Goal: Transaction & Acquisition: Purchase product/service

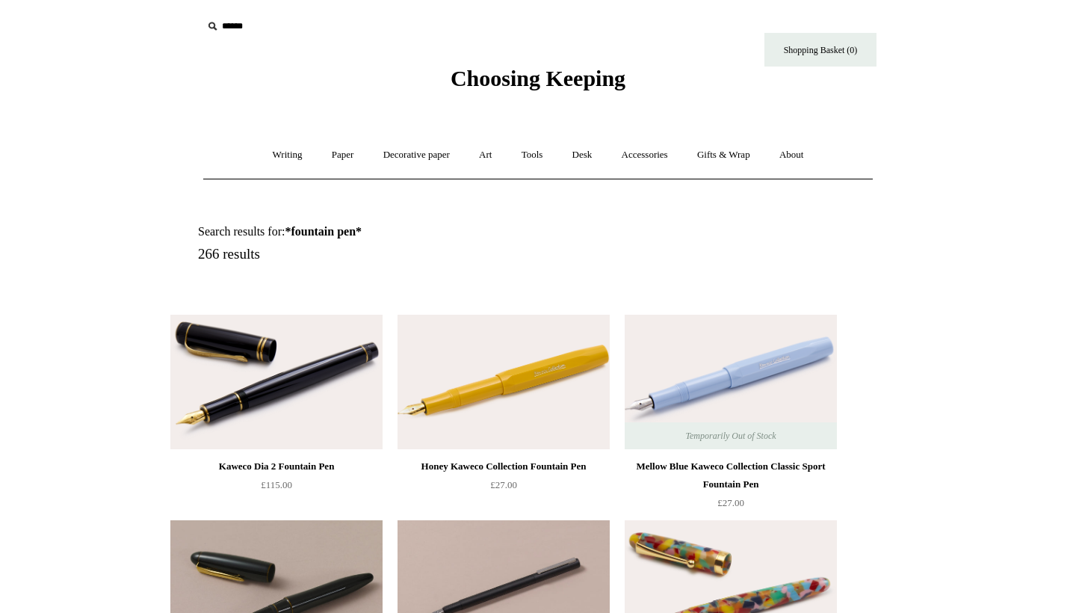
click at [537, 387] on img at bounding box center [503, 381] width 212 height 134
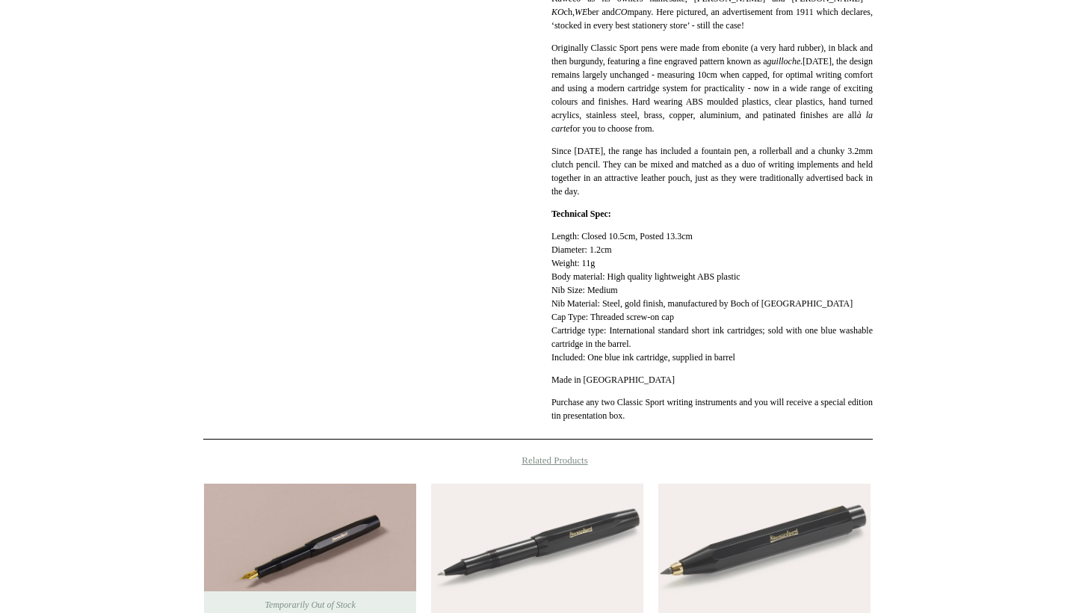
scroll to position [629, 0]
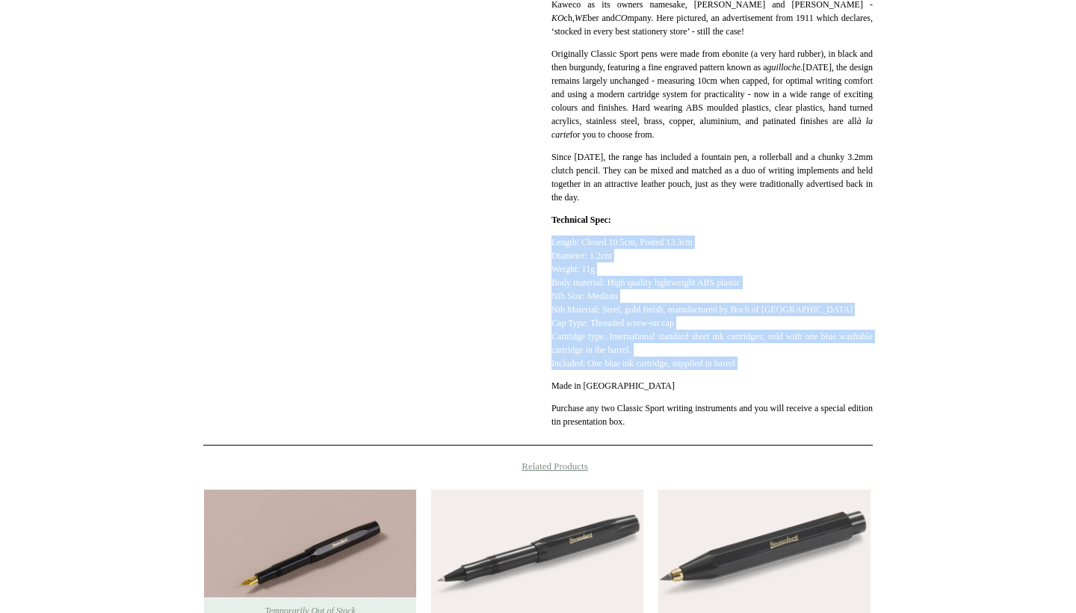
drag, startPoint x: 548, startPoint y: 241, endPoint x: 738, endPoint y: 373, distance: 231.3
click at [738, 373] on div "**********" at bounding box center [537, 17] width 669 height 857
drag, startPoint x: 724, startPoint y: 350, endPoint x: 795, endPoint y: 362, distance: 71.8
click at [795, 362] on p "Length: Closed 10.5cm, Posted 13.3cm Diameter: 1.2cm Weight: 11g Body material:…" at bounding box center [711, 302] width 321 height 134
click at [762, 360] on p "Length: Closed 10.5cm, Posted 13.3cm Diameter: 1.2cm Weight: 11g Body material:…" at bounding box center [711, 302] width 321 height 134
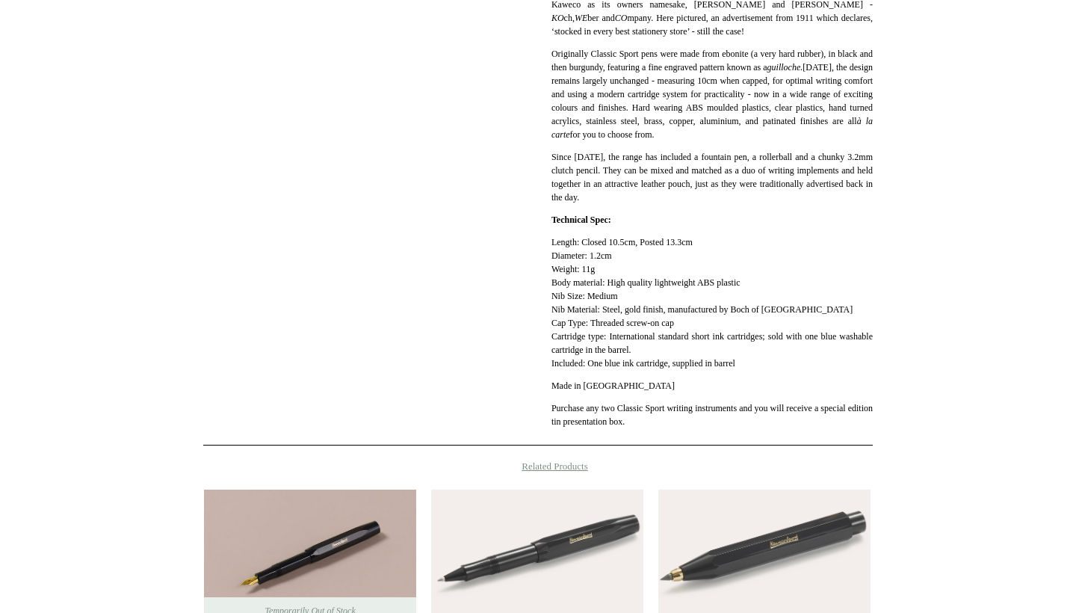
drag, startPoint x: 757, startPoint y: 362, endPoint x: 537, endPoint y: 246, distance: 248.3
click at [537, 246] on div "**********" at bounding box center [537, 17] width 669 height 857
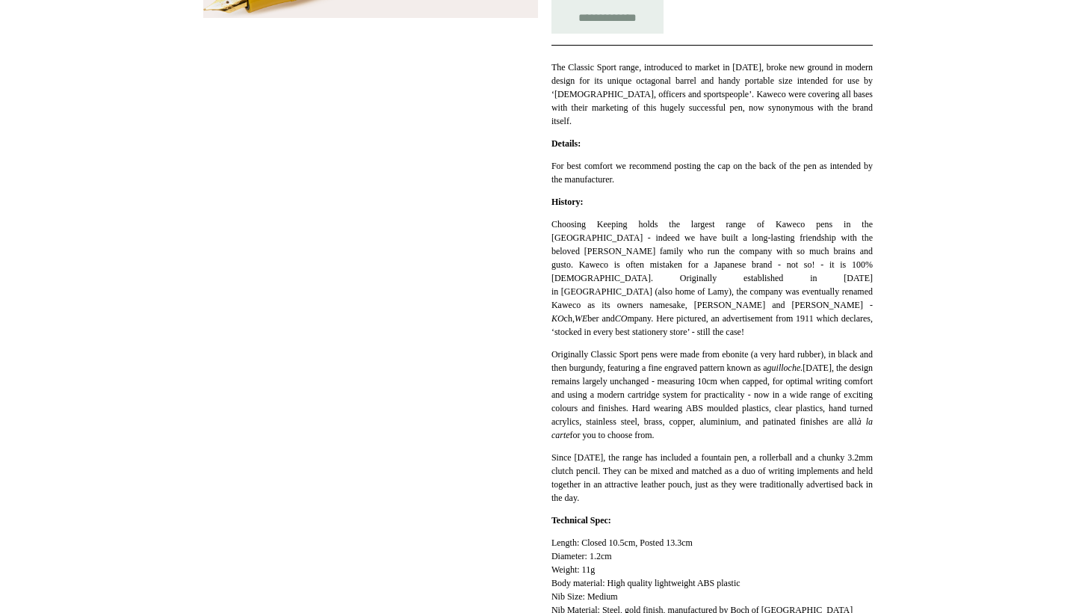
scroll to position [242, 0]
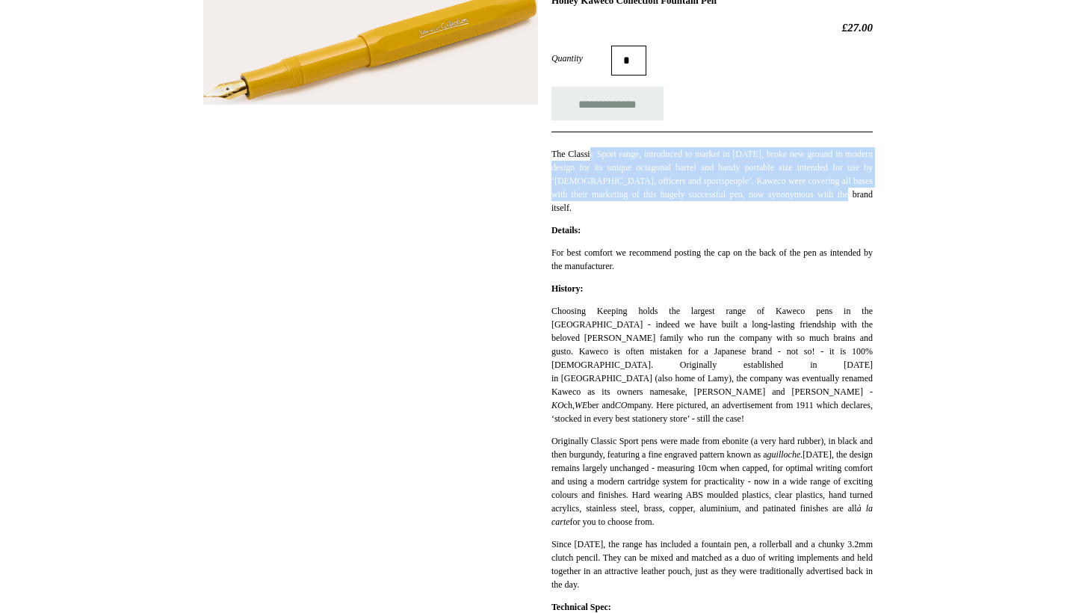
drag, startPoint x: 595, startPoint y: 157, endPoint x: 719, endPoint y: 214, distance: 136.4
click at [719, 214] on p "The Classic Sport range, introduced to market in [DATE], broke new ground in mo…" at bounding box center [711, 180] width 321 height 67
click at [785, 151] on p "The Classic Sport range, introduced to market in [DATE], broke new ground in mo…" at bounding box center [711, 180] width 321 height 67
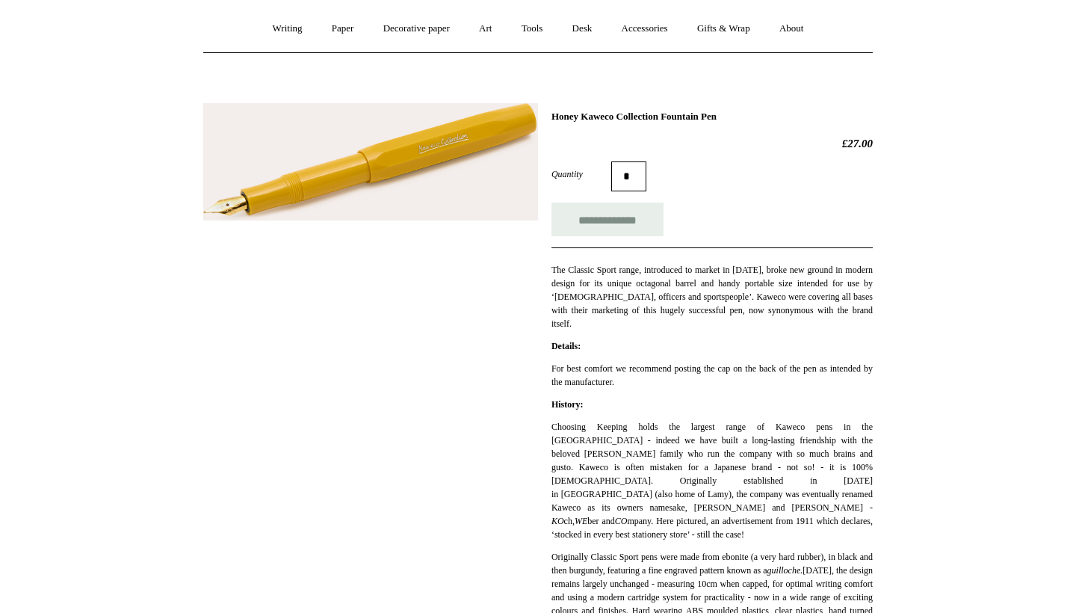
scroll to position [108, 0]
